Goal: Task Accomplishment & Management: Complete application form

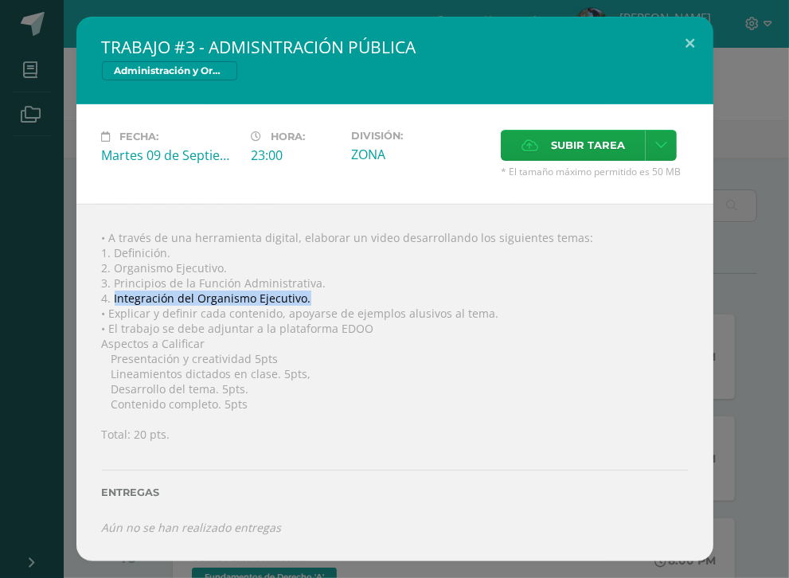
click at [592, 148] on span "Subir tarea" at bounding box center [588, 145] width 74 height 29
click at [0, 0] on input "Subir tarea" at bounding box center [0, 0] width 0 height 0
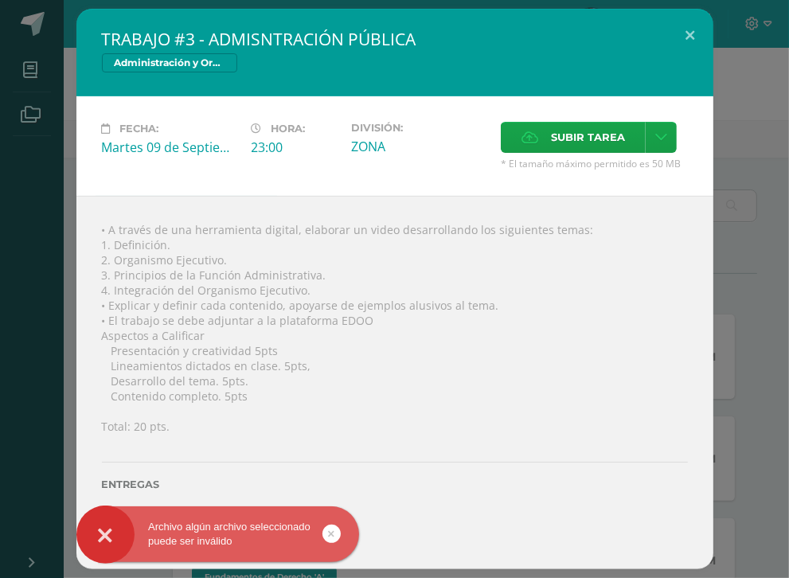
click at [324, 536] on link at bounding box center [331, 534] width 18 height 18
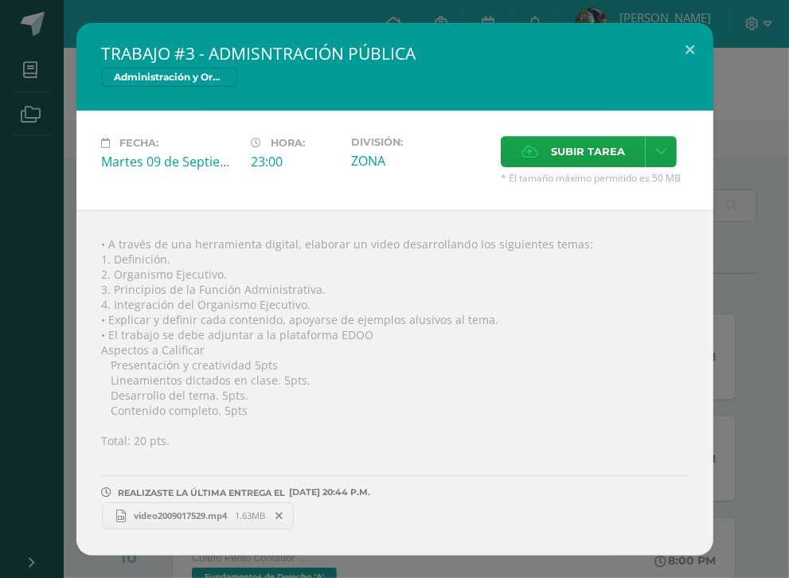
click at [283, 517] on icon at bounding box center [278, 515] width 7 height 11
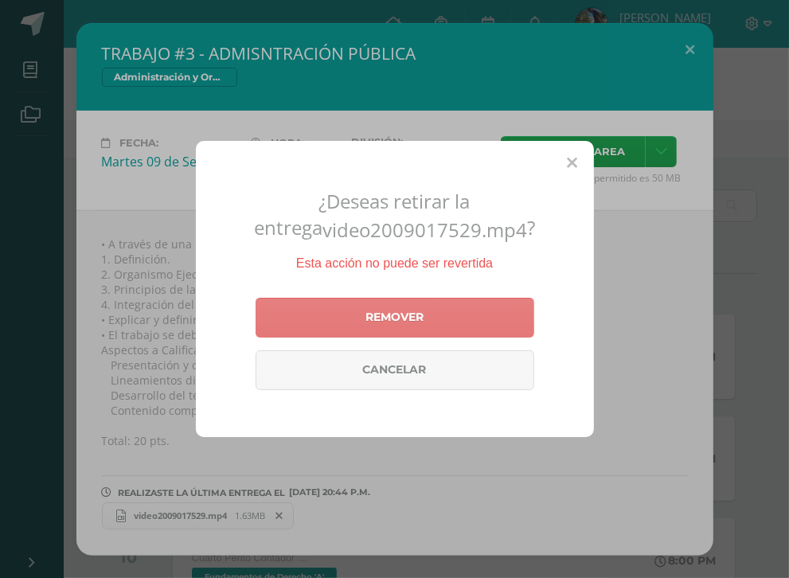
click at [434, 312] on link "Remover" at bounding box center [395, 318] width 279 height 40
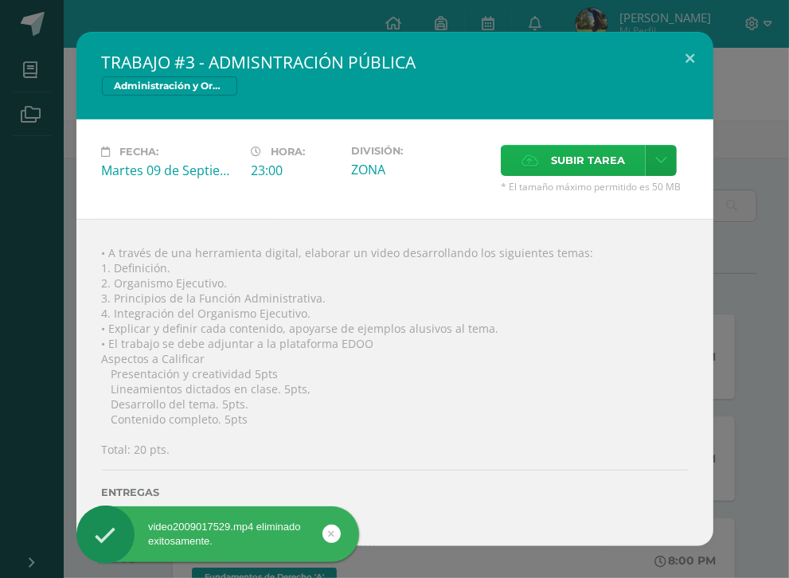
click at [582, 171] on span "Subir tarea" at bounding box center [588, 160] width 74 height 29
click at [0, 0] on input "Subir tarea" at bounding box center [0, 0] width 0 height 0
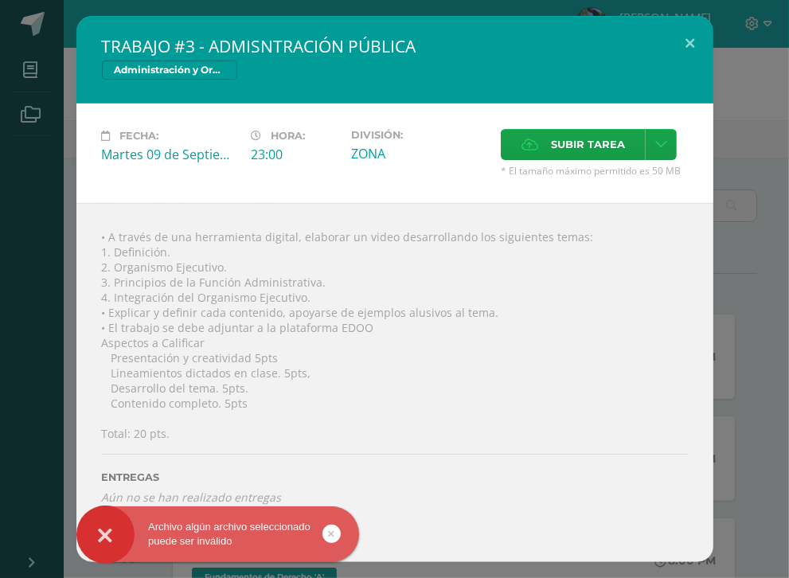
click at [331, 535] on icon at bounding box center [332, 534] width 6 height 18
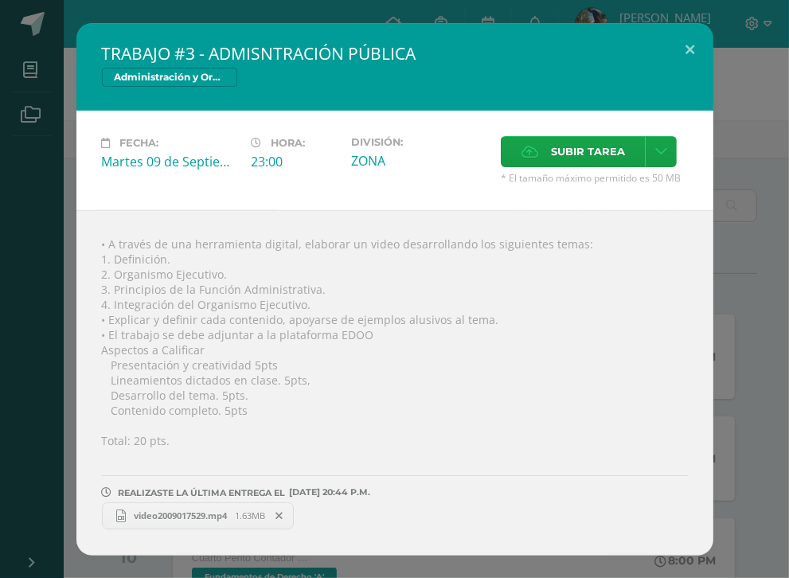
click at [57, 397] on div "TRABAJO #3 - ADMISNTRACIÓN PÚBLICA Administración y Organización de Oficina Fec…" at bounding box center [394, 289] width 776 height 533
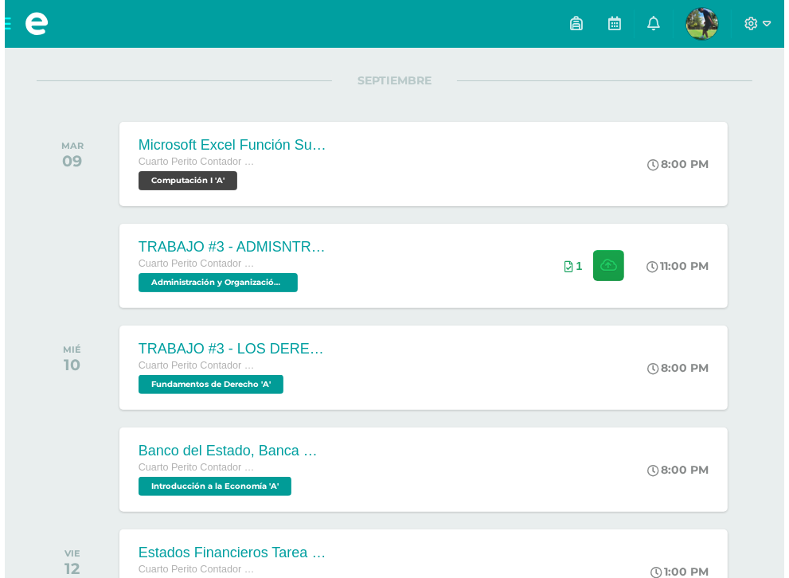
scroll to position [318, 0]
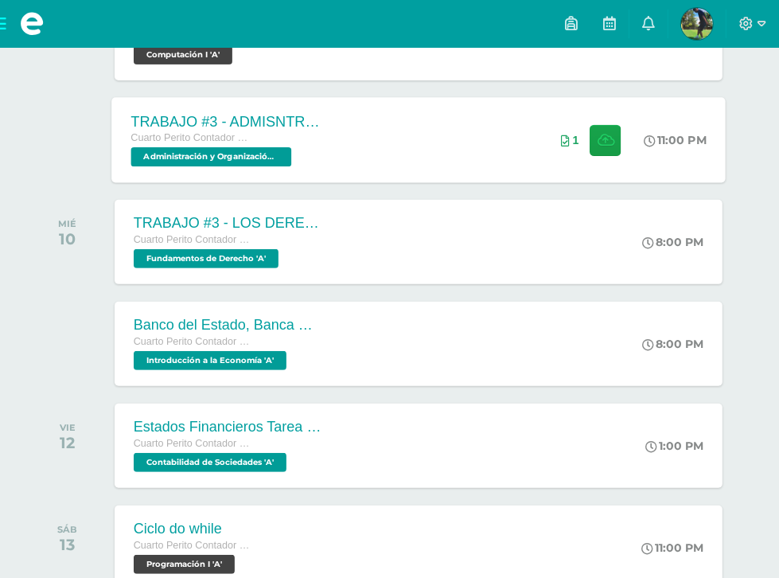
click at [323, 162] on div "Cuarto Perito Contador con Orientación en Computación Administración y Organiza…" at bounding box center [227, 148] width 193 height 37
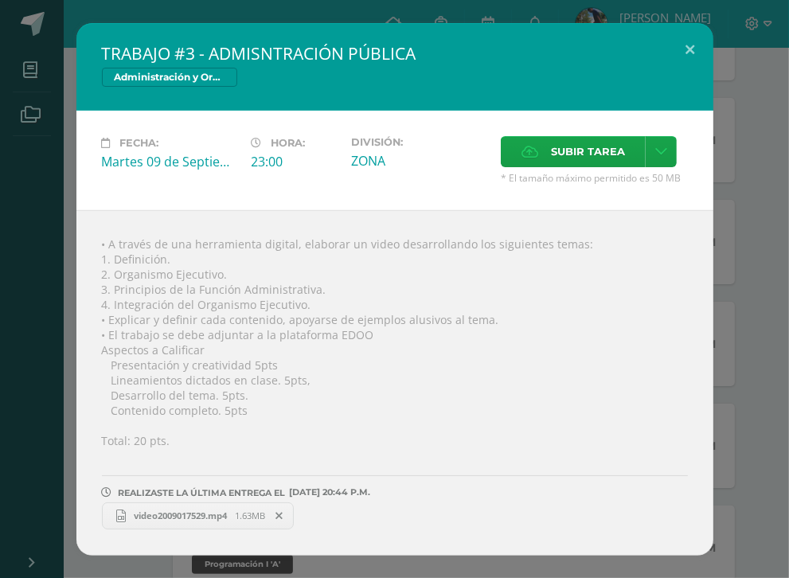
drag, startPoint x: 35, startPoint y: 318, endPoint x: 26, endPoint y: 315, distance: 9.3
click at [34, 318] on div "TRABAJO #3 - ADMISNTRACIÓN PÚBLICA Administración y Organización de Oficina Fec…" at bounding box center [394, 289] width 776 height 533
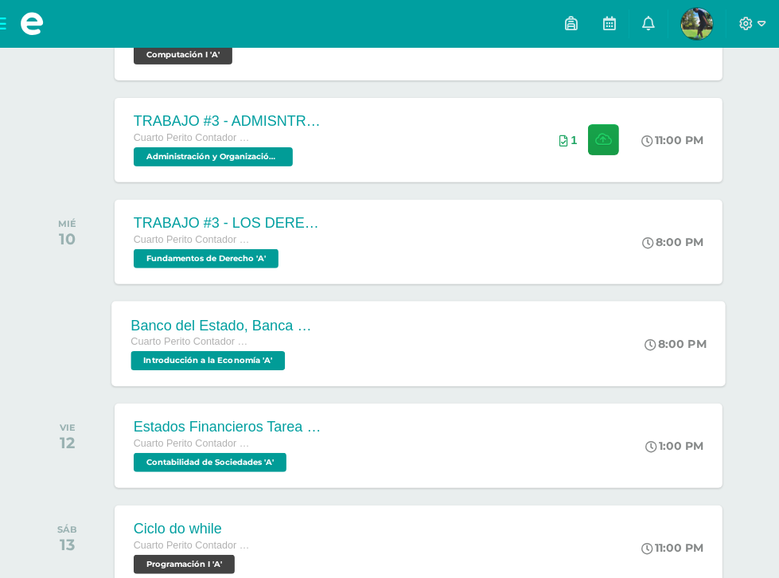
click at [323, 353] on div "Cuarto Perito Contador con Orientación en Computación Introducción a la Economí…" at bounding box center [227, 352] width 193 height 37
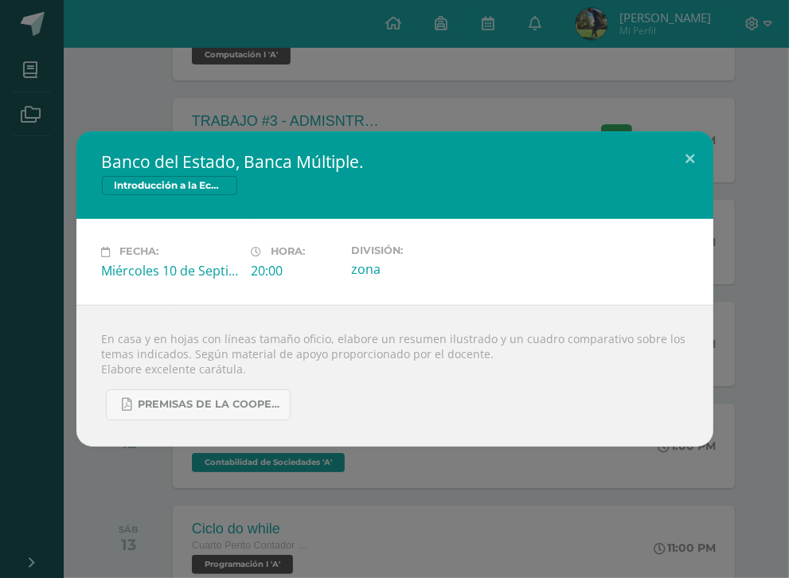
click at [752, 306] on div "Banco del Estado, Banca Múltiple. Introducción a la Economía Fecha: [DATE] Hora…" at bounding box center [394, 288] width 776 height 314
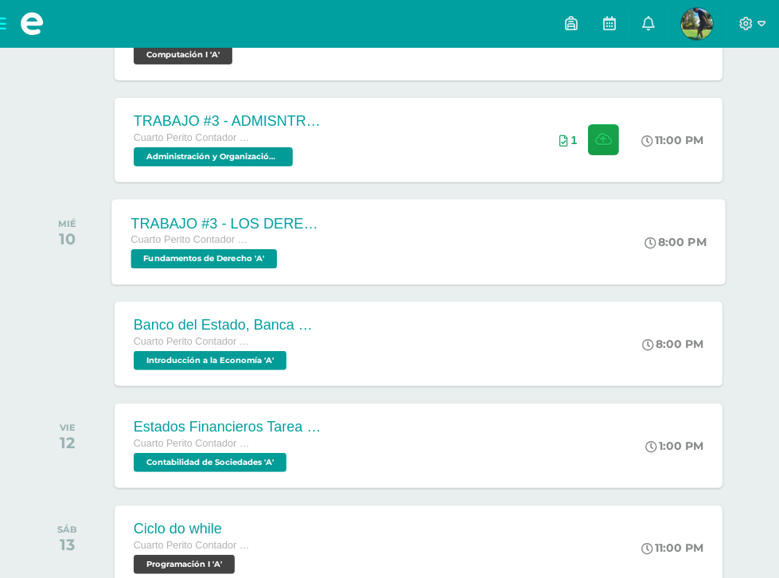
click at [252, 234] on span "Cuarto Perito Contador con Orientación en Computación" at bounding box center [191, 239] width 121 height 11
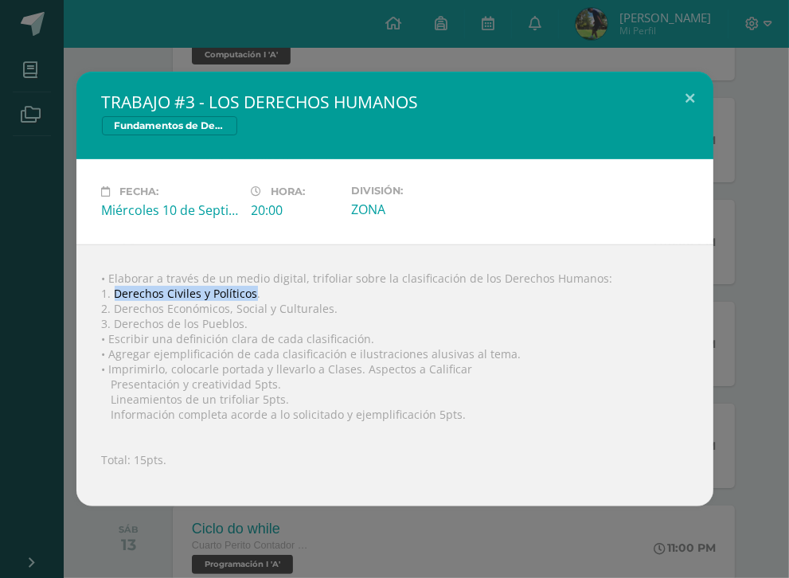
drag, startPoint x: 114, startPoint y: 295, endPoint x: 254, endPoint y: 295, distance: 140.1
click at [254, 295] on div "• Elaborar a través de un medio digital, trifoliar sobre la clasificación de lo…" at bounding box center [394, 375] width 637 height 262
copy div "Derechos Civiles y Políticos"
